Goal: Communication & Community: Answer question/provide support

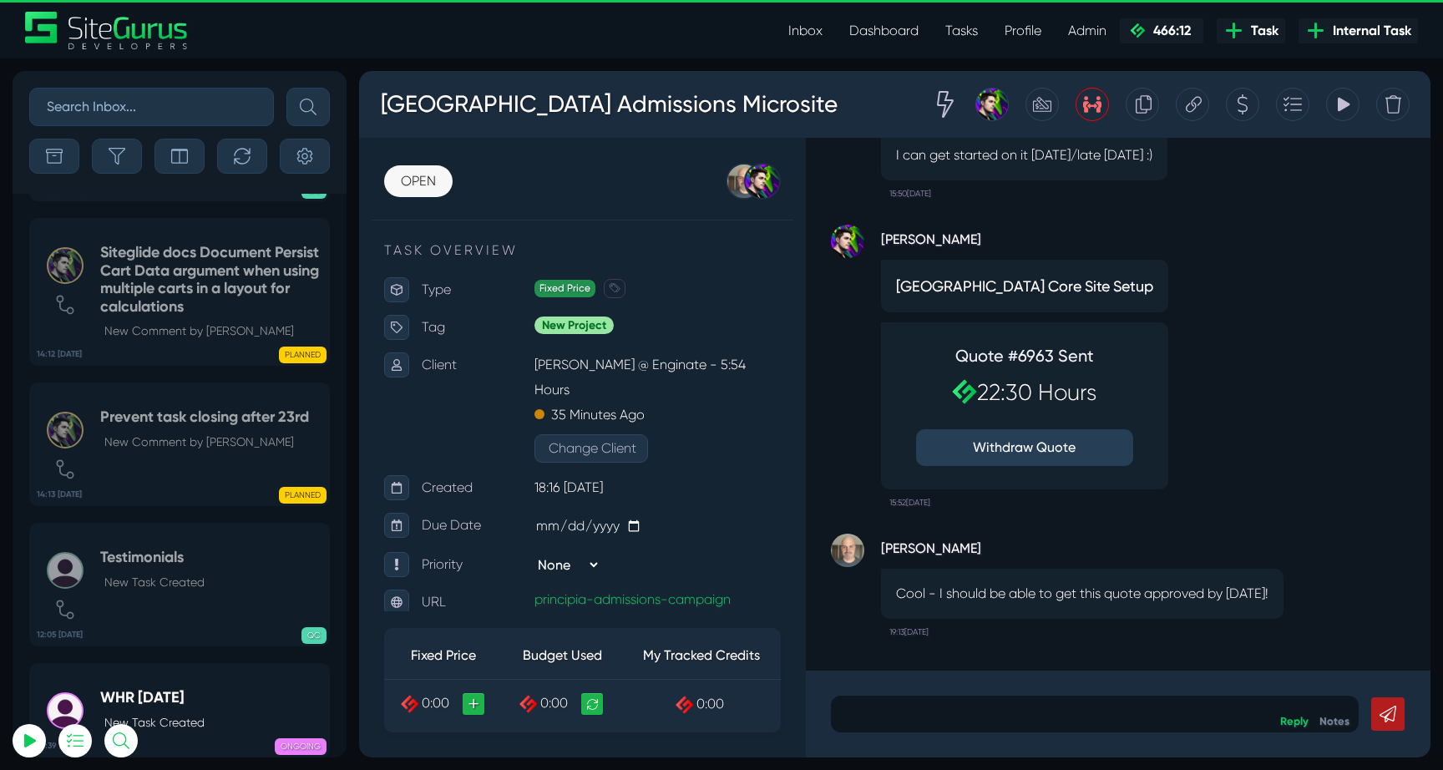
select select "0"
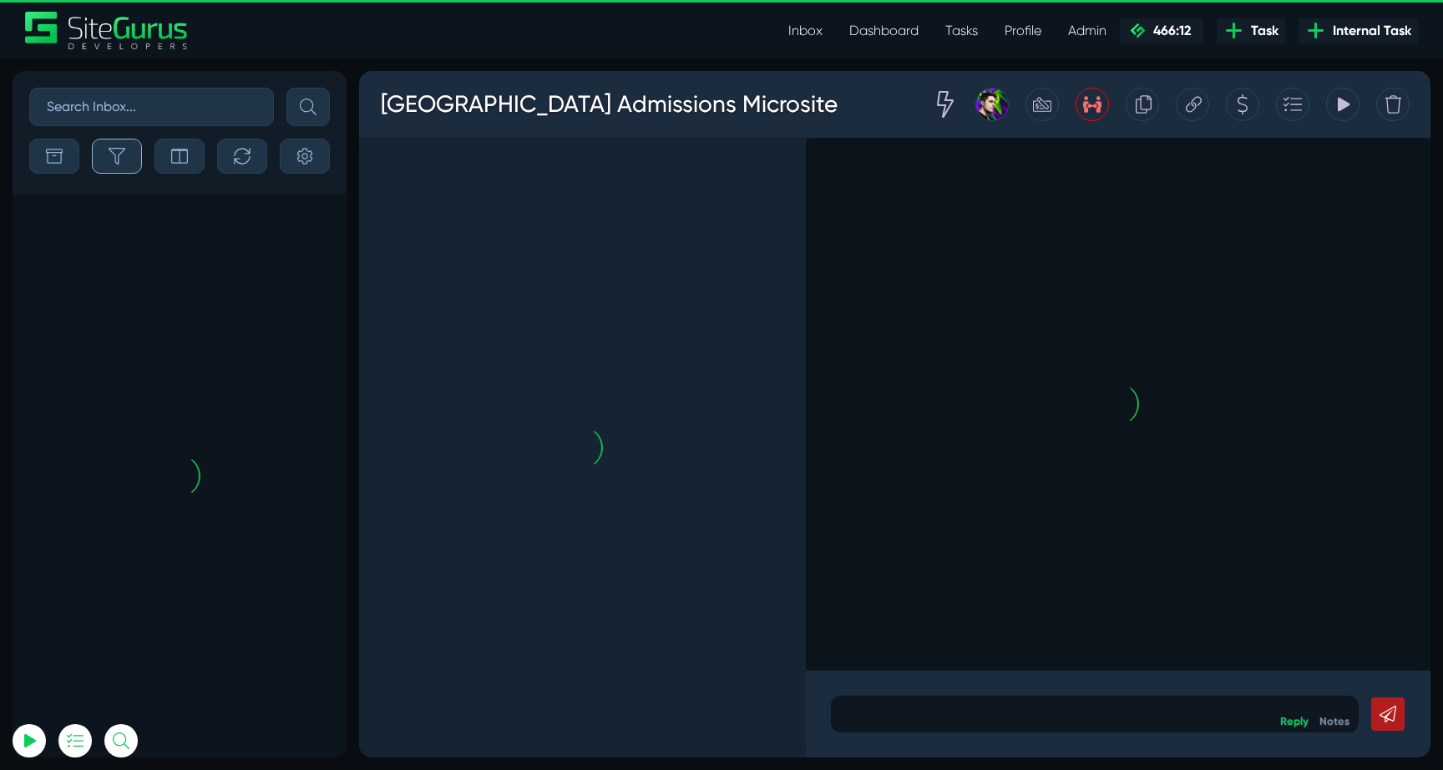
click at [129, 168] on button "button" at bounding box center [117, 156] width 50 height 35
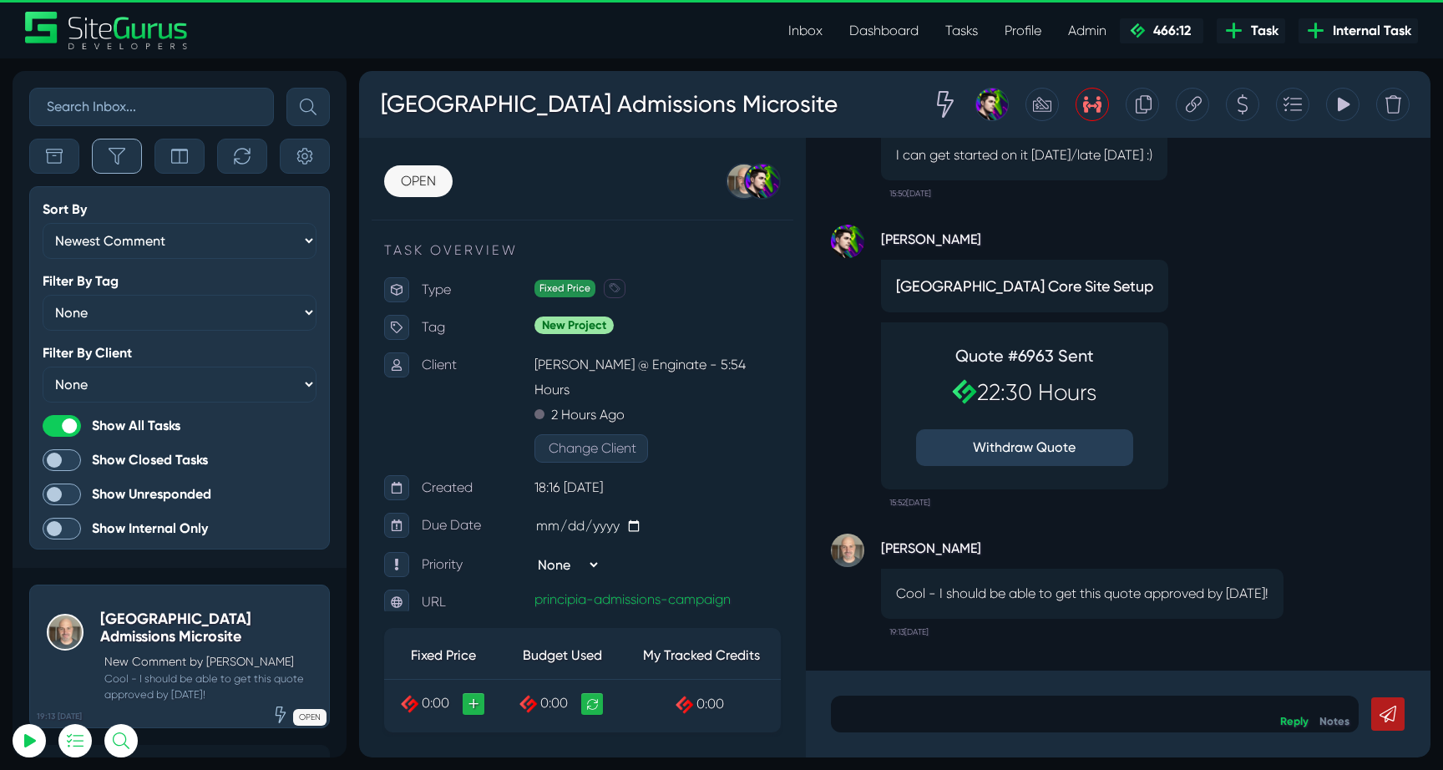
click at [125, 151] on button "button" at bounding box center [117, 156] width 50 height 35
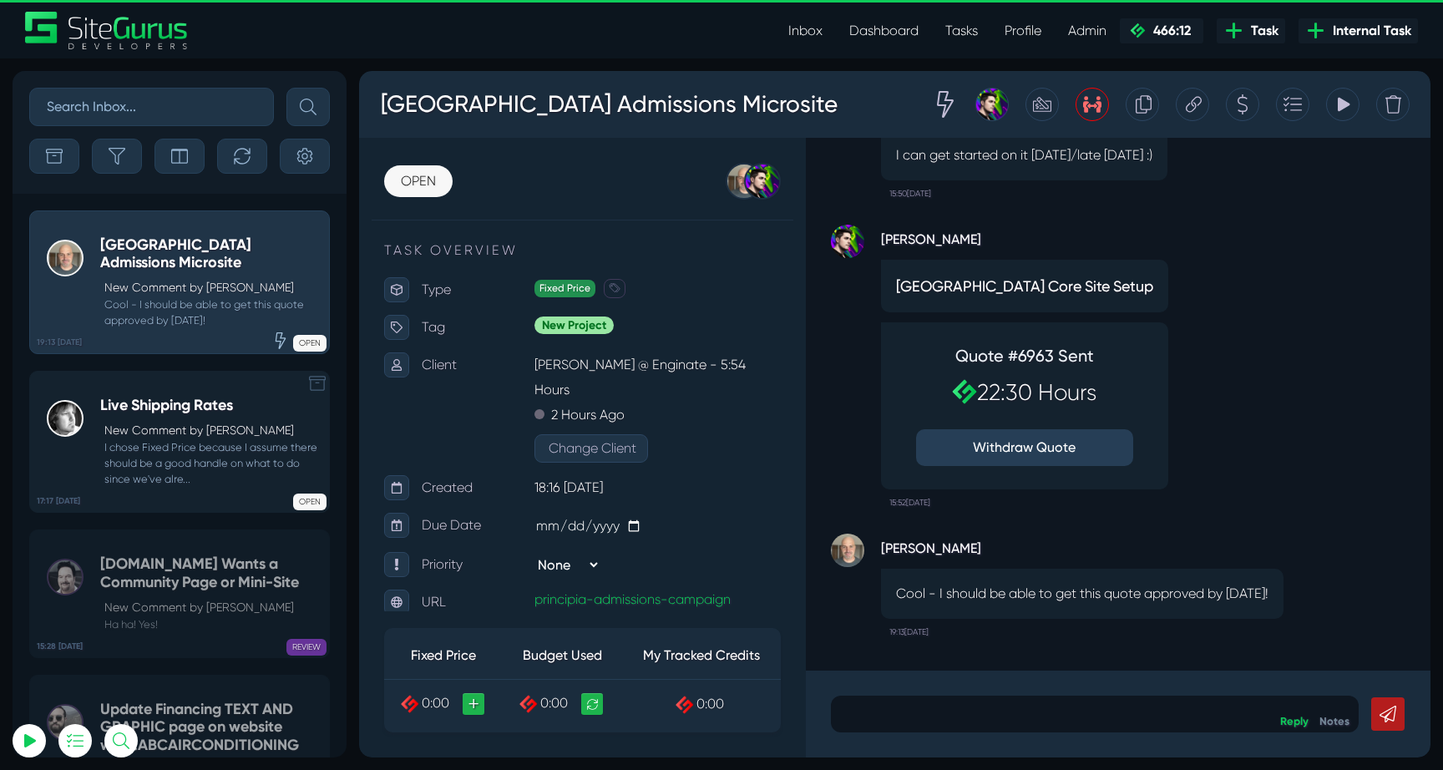
click at [155, 435] on p "New Comment by [PERSON_NAME]" at bounding box center [212, 431] width 216 height 18
